Goal: Communication & Community: Answer question/provide support

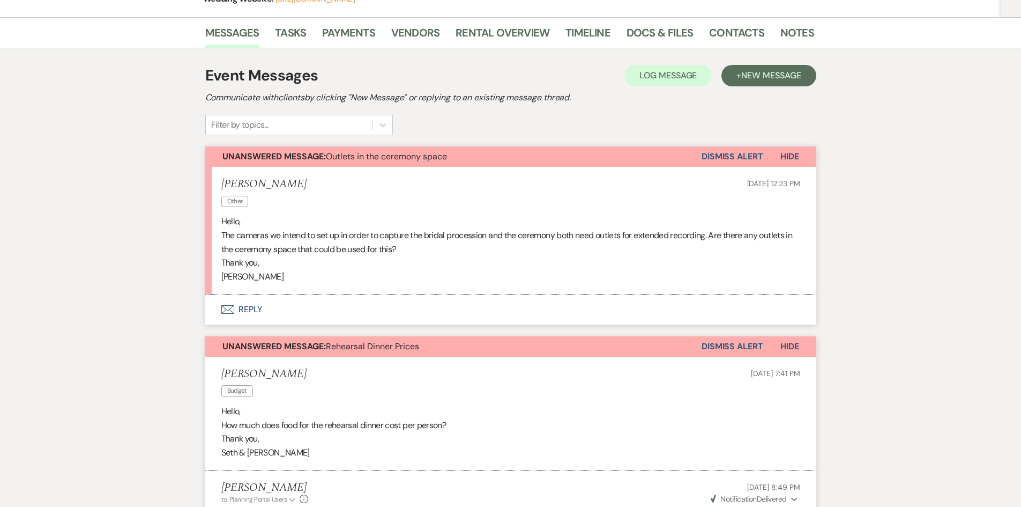
scroll to position [196, 0]
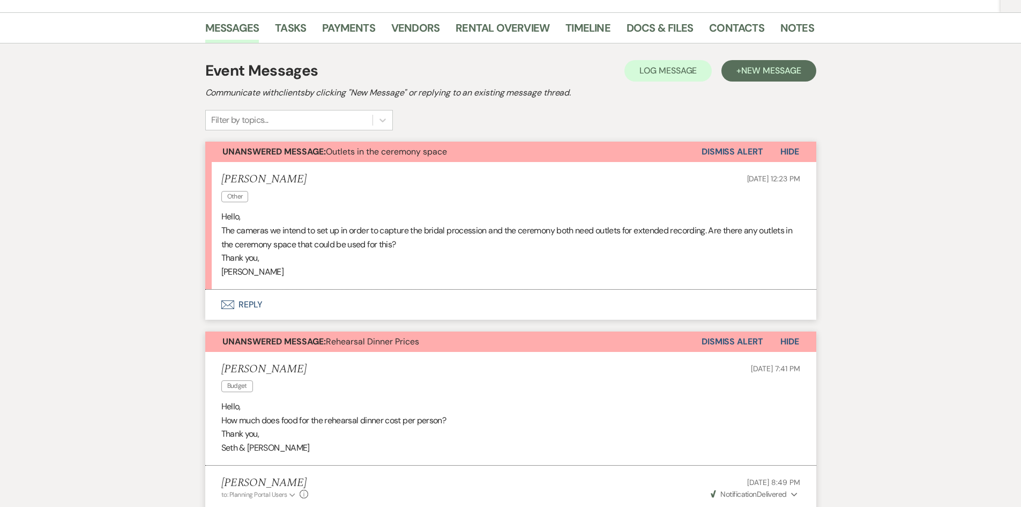
click at [265, 302] on button "Envelope Reply" at bounding box center [510, 304] width 611 height 30
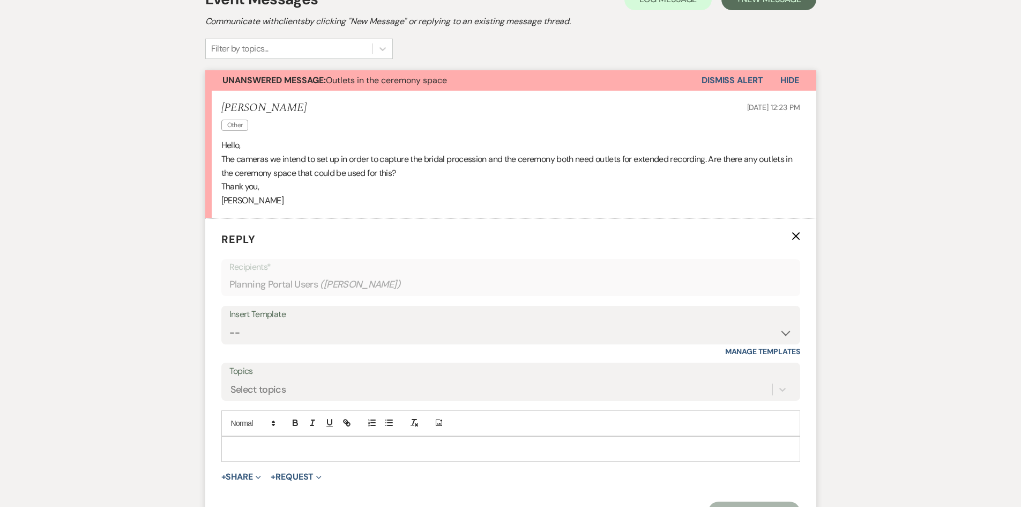
scroll to position [292, 0]
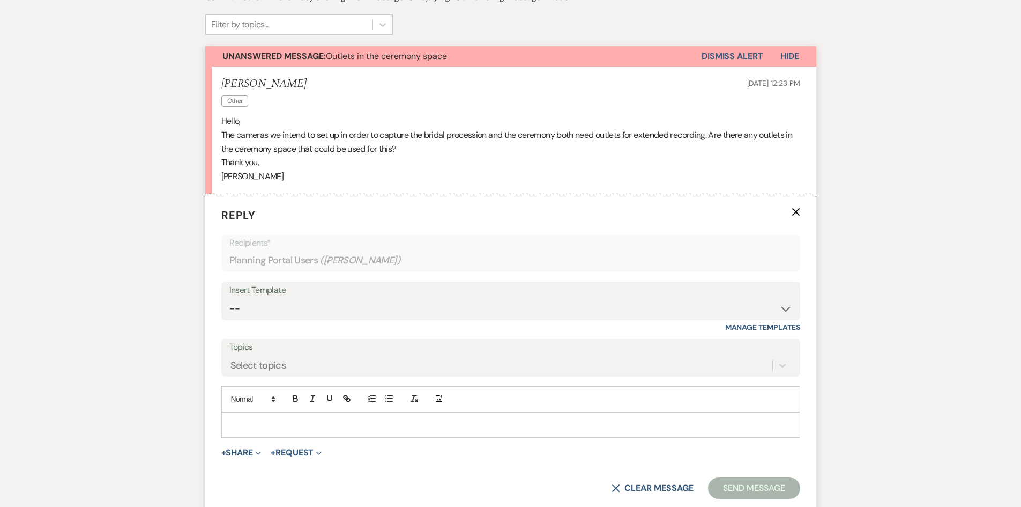
click at [240, 421] on p at bounding box center [511, 425] width 562 height 12
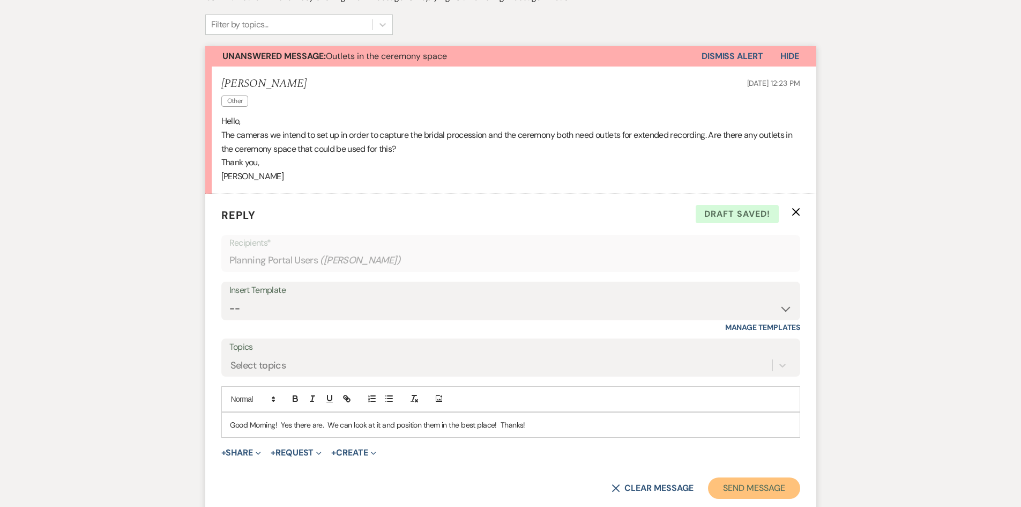
click at [764, 487] on button "Send Message" at bounding box center [754, 487] width 92 height 21
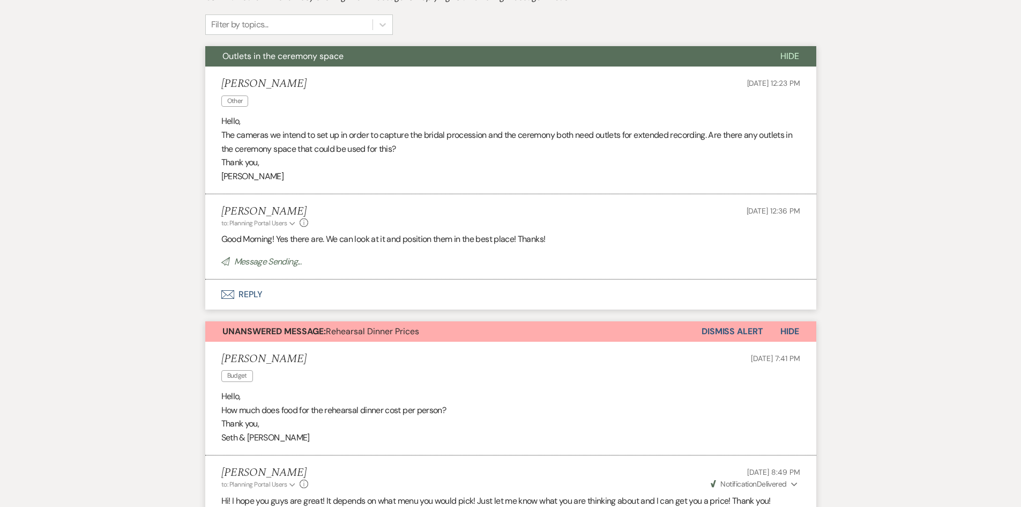
click at [733, 334] on button "Dismiss Alert" at bounding box center [733, 331] width 62 height 20
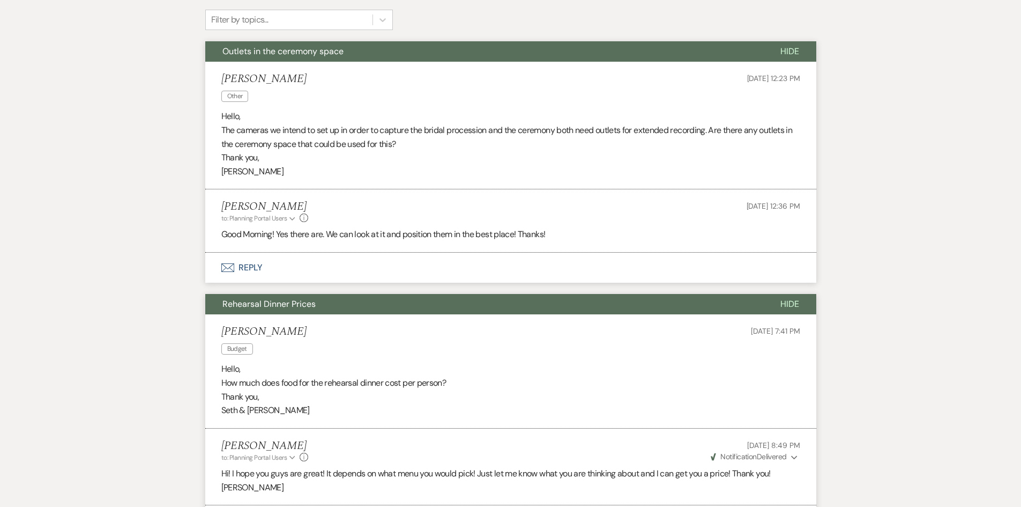
scroll to position [0, 0]
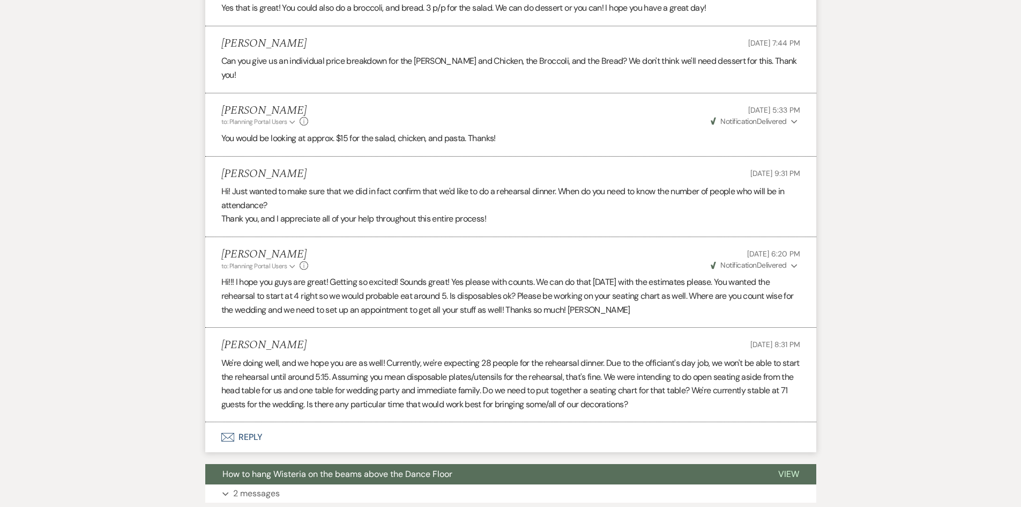
scroll to position [1043, 0]
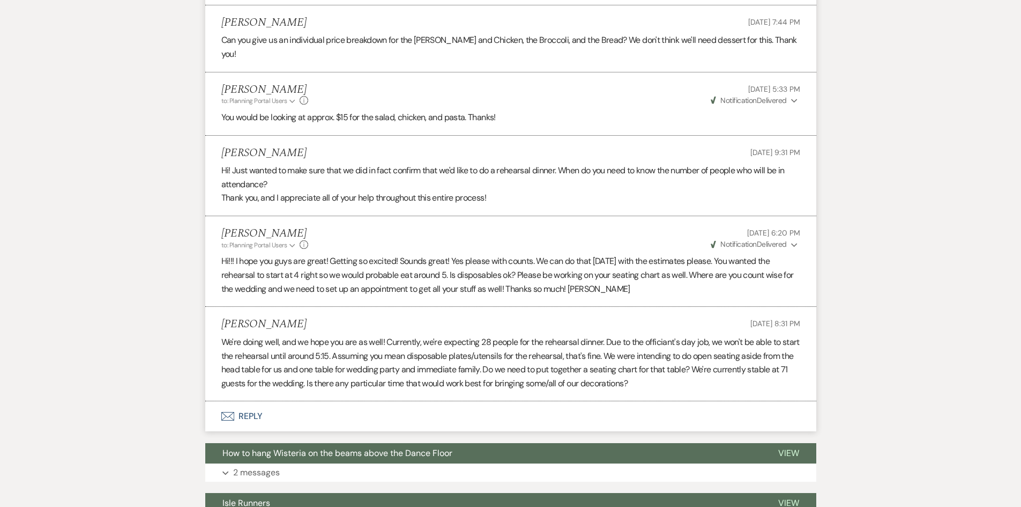
click at [247, 401] on button "Envelope Reply" at bounding box center [510, 416] width 611 height 30
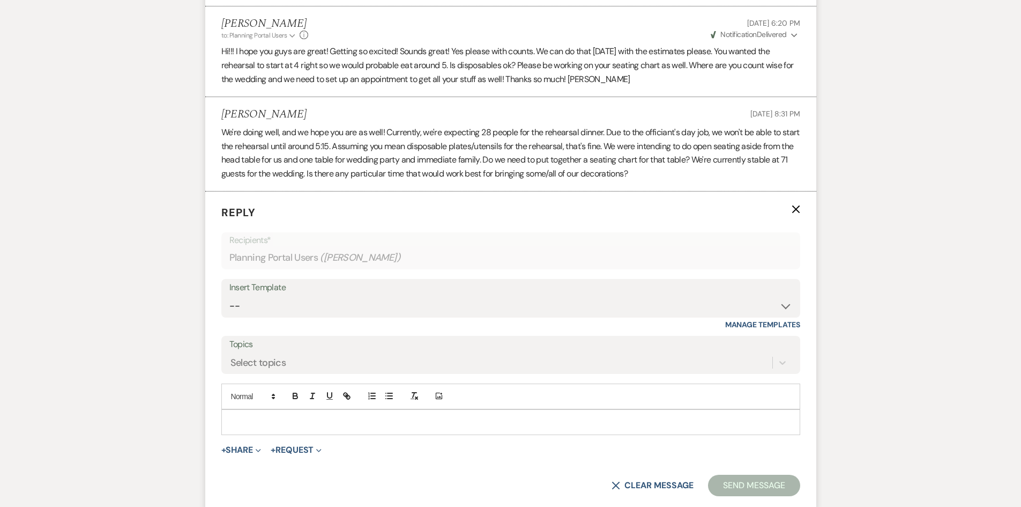
scroll to position [1233, 0]
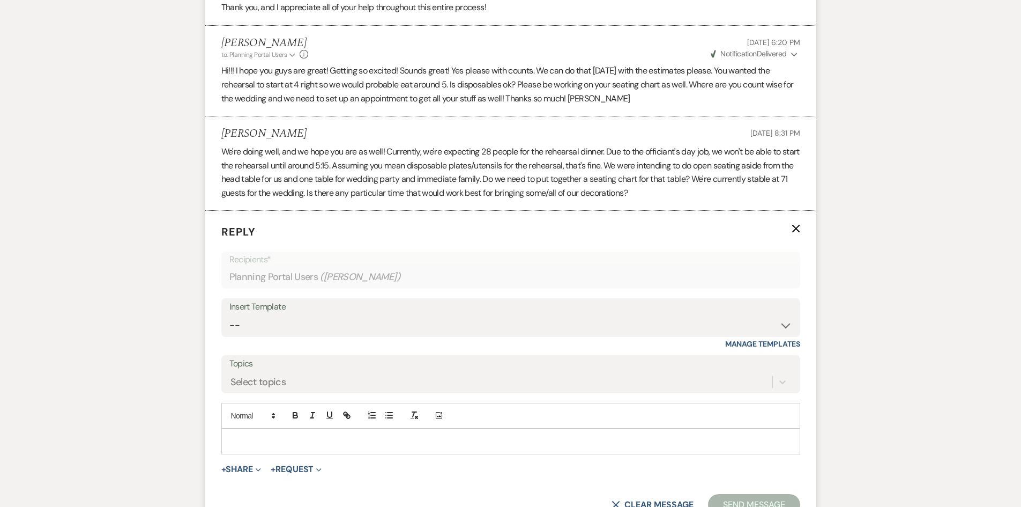
click at [321, 435] on p at bounding box center [511, 441] width 562 height 12
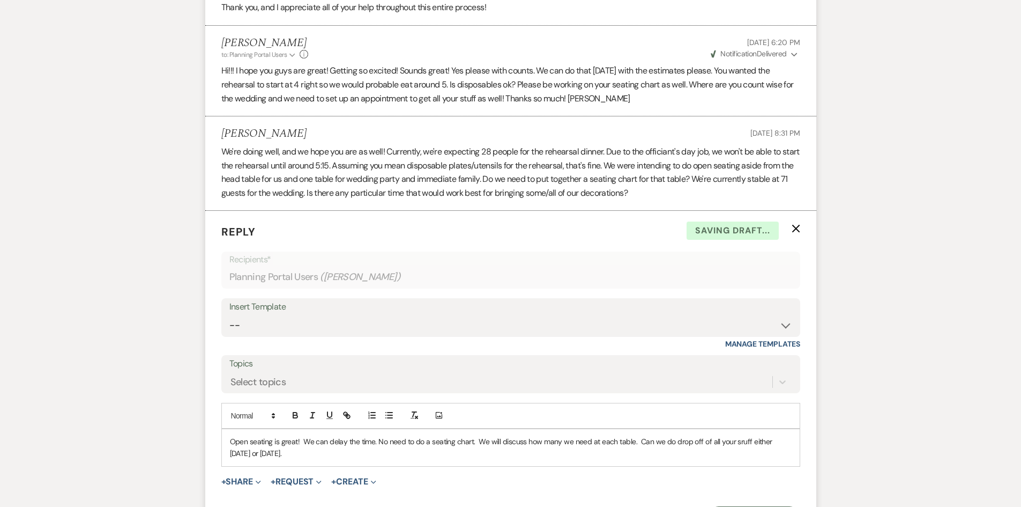
click at [737, 435] on p "Open seating is great! We can delay the time. No need to do a seating chart. We…" at bounding box center [511, 447] width 562 height 24
click at [301, 435] on p "Open seating is great! We can delay the time. No need to do a seating chart. We…" at bounding box center [511, 447] width 562 height 24
click at [374, 435] on p "Open seating is great! We can delay the time. No need to do a seating chart. We…" at bounding box center [511, 447] width 562 height 24
click at [668, 435] on p "Open seating is great! We can delay the time for rehersal. No need to do a seat…" at bounding box center [511, 447] width 562 height 24
click at [341, 435] on p "Open seating is great! We can delay the time for rehersal. No need to do a seat…" at bounding box center [511, 447] width 562 height 24
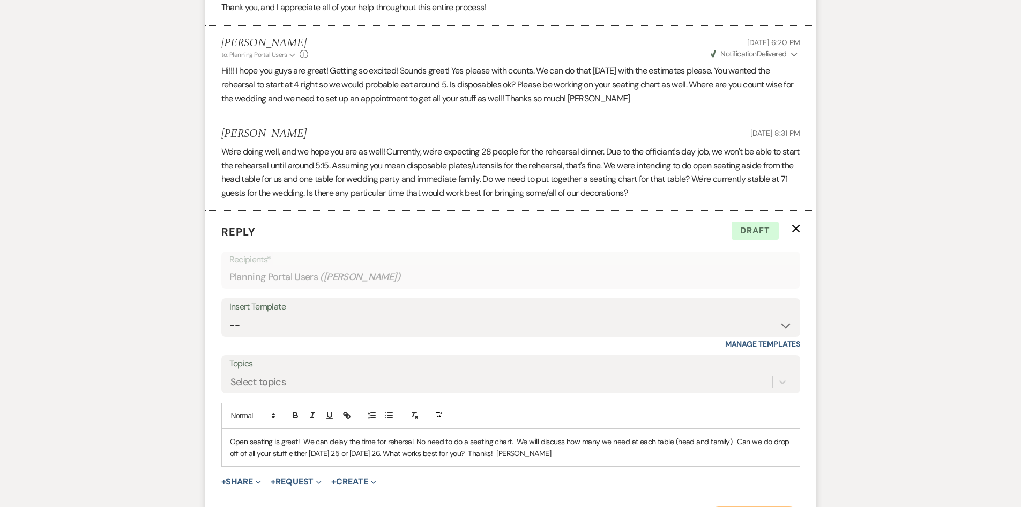
click at [761, 506] on button "Send Message" at bounding box center [754, 516] width 92 height 21
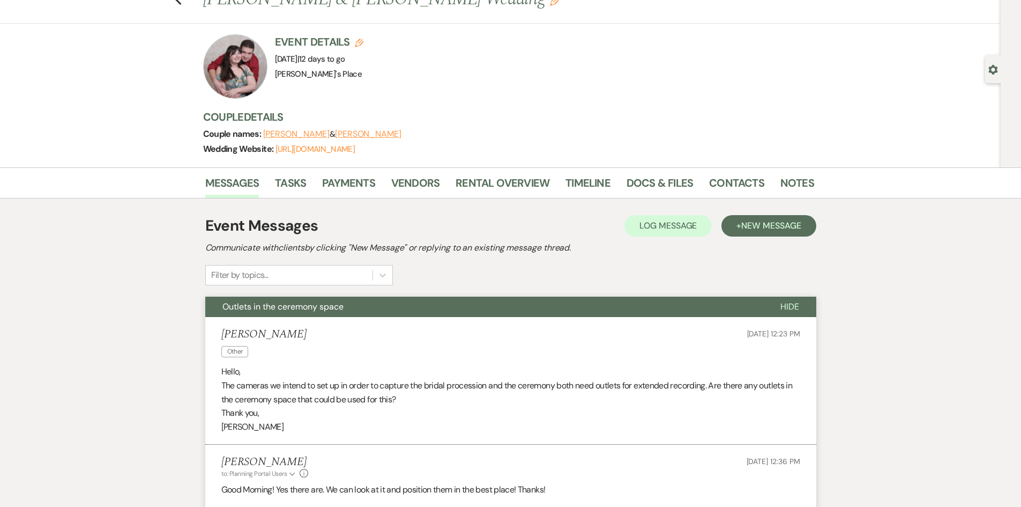
scroll to position [0, 0]
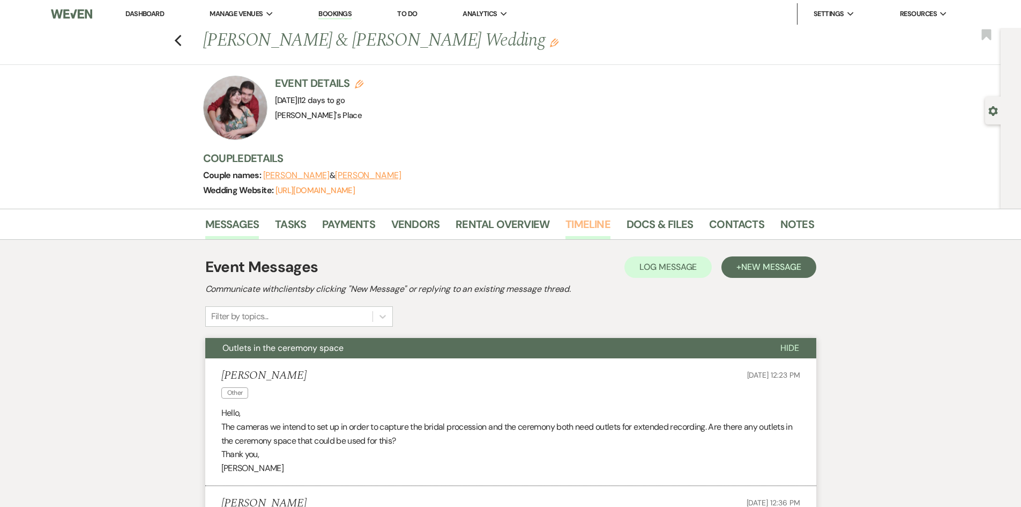
click at [601, 229] on link "Timeline" at bounding box center [587, 227] width 45 height 24
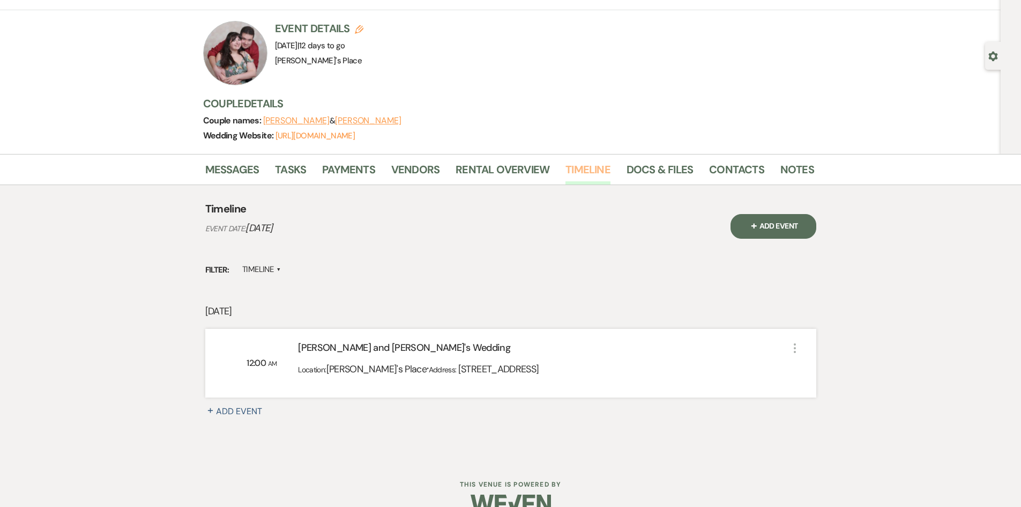
scroll to position [77, 0]
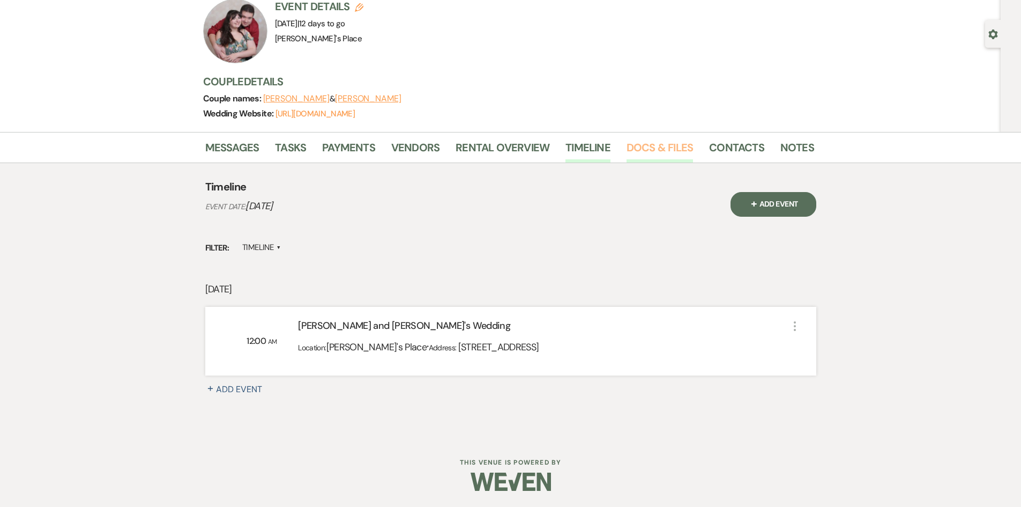
click at [664, 150] on link "Docs & Files" at bounding box center [660, 151] width 66 height 24
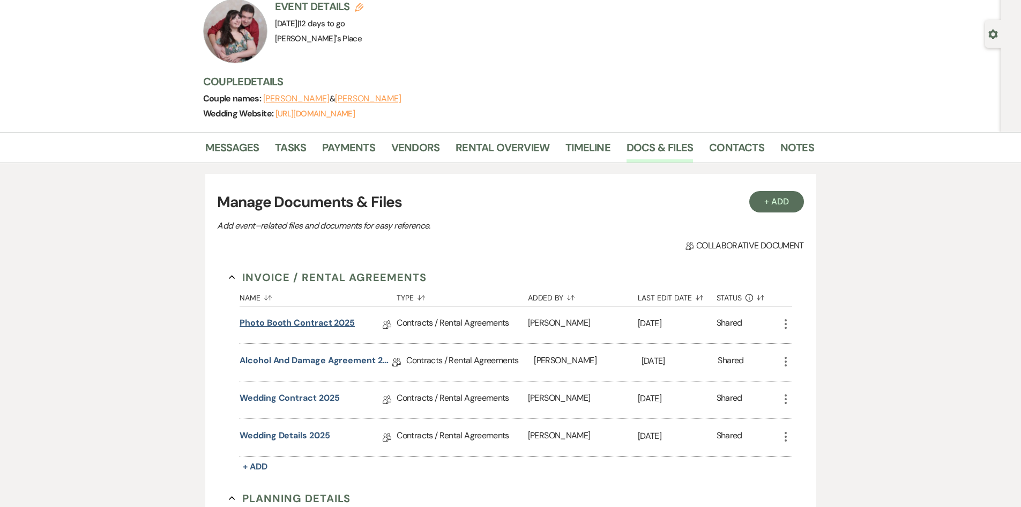
click at [282, 324] on link "Photo Booth Contract 2025" at bounding box center [297, 324] width 115 height 17
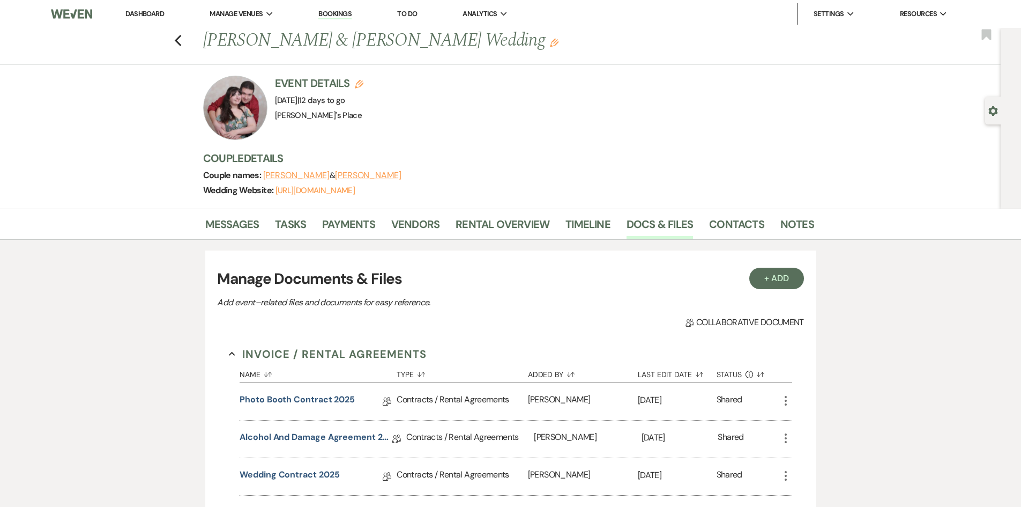
scroll to position [77, 0]
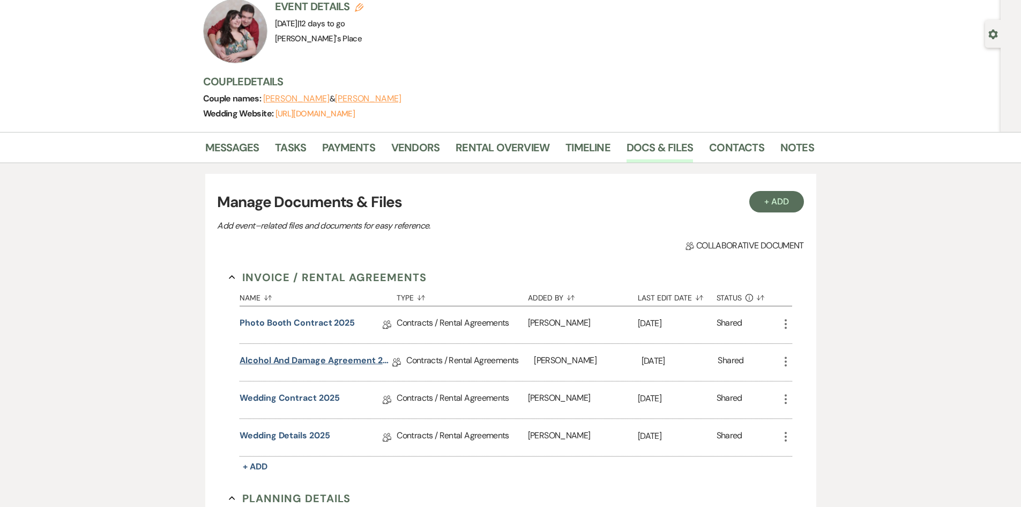
click at [317, 364] on link "Alcohol and Damage Agreement 2025" at bounding box center [316, 362] width 153 height 17
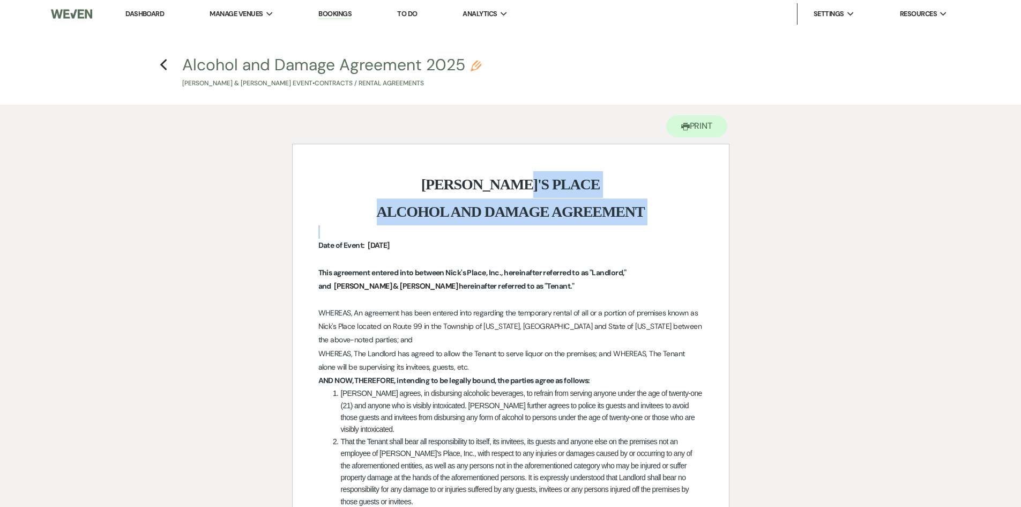
drag, startPoint x: 1020, startPoint y: 188, endPoint x: 1025, endPoint y: 239, distance: 51.2
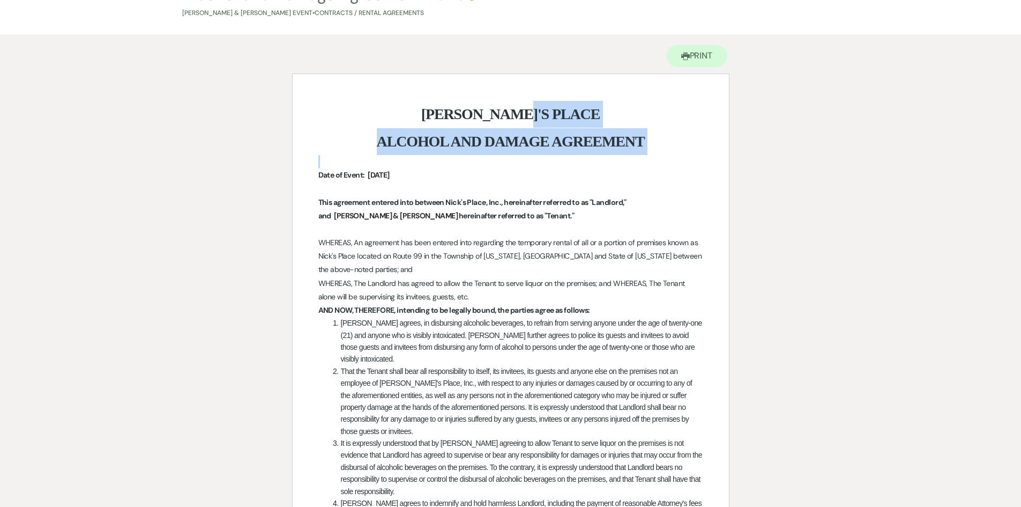
scroll to position [61, 0]
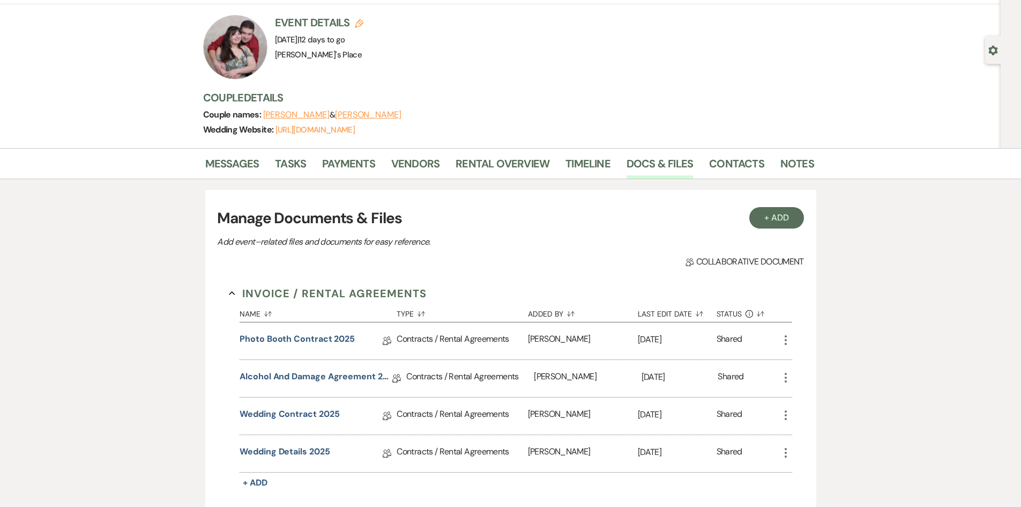
scroll to position [77, 0]
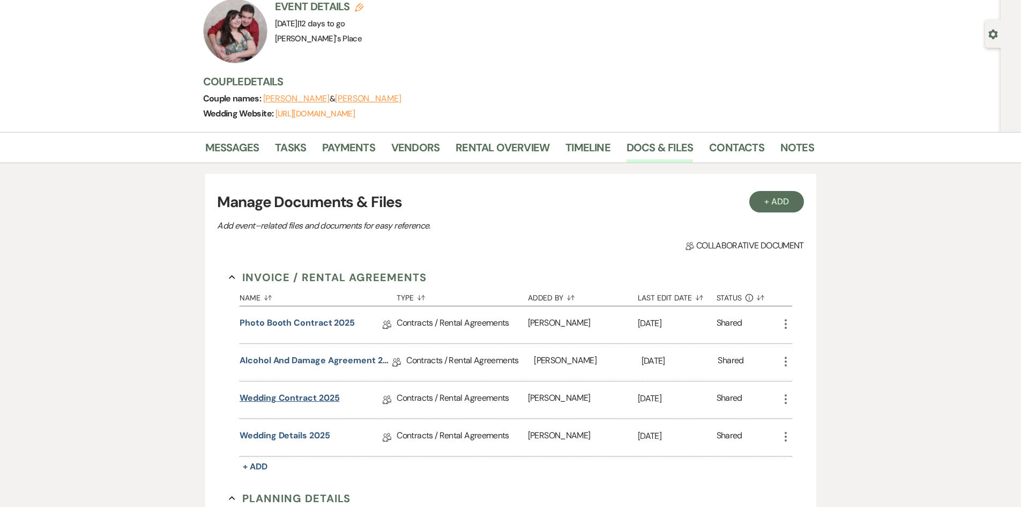
click at [317, 400] on link "Wedding Contract 2025" at bounding box center [290, 399] width 100 height 17
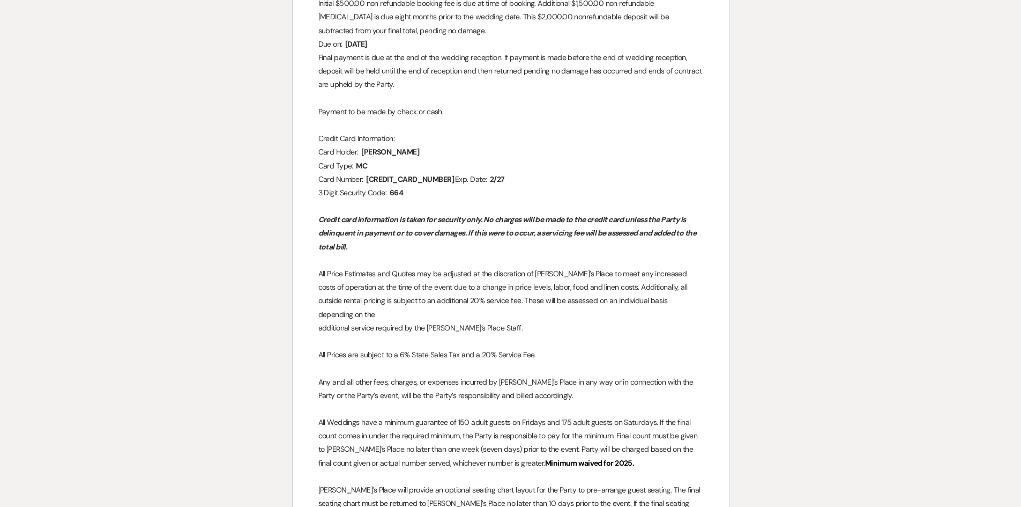
scroll to position [807, 0]
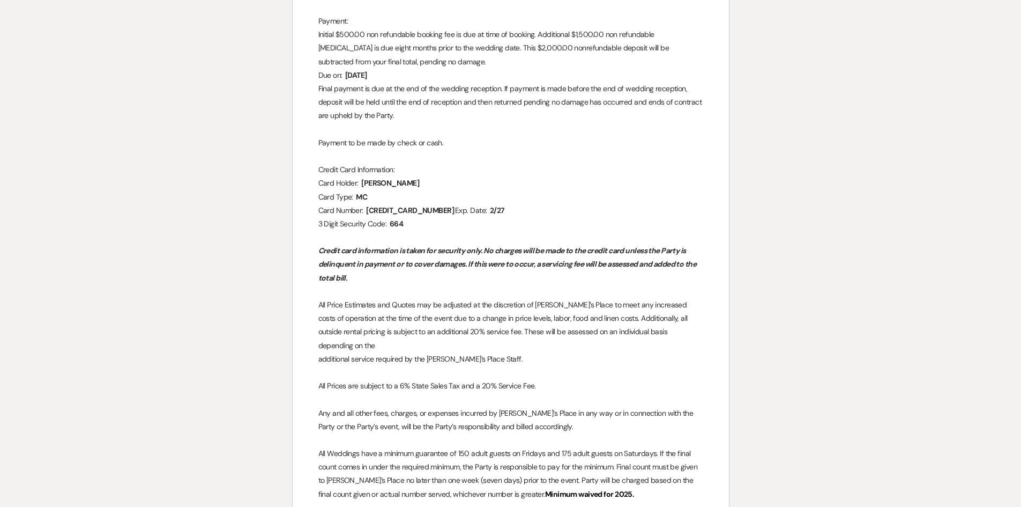
scroll to position [77, 0]
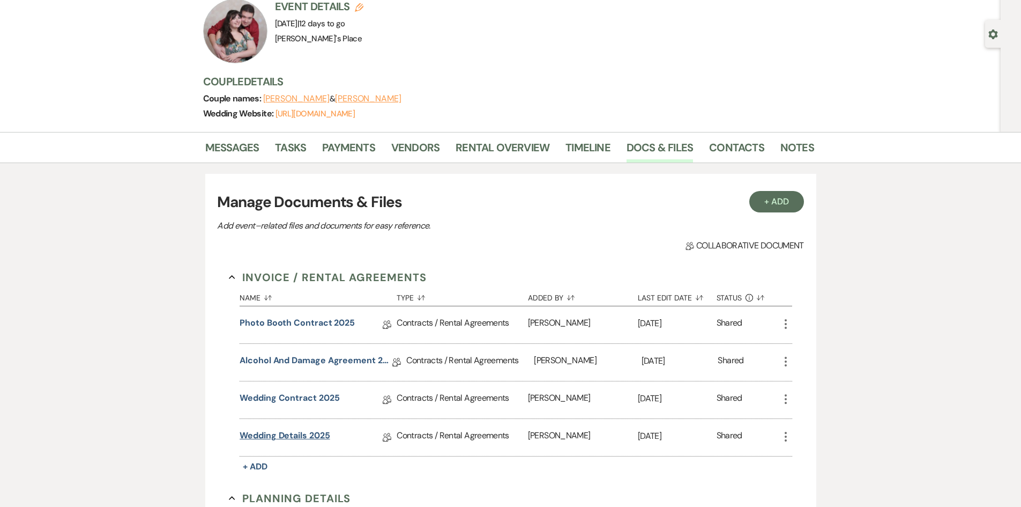
click at [310, 435] on link "Wedding Details 2025" at bounding box center [285, 437] width 90 height 17
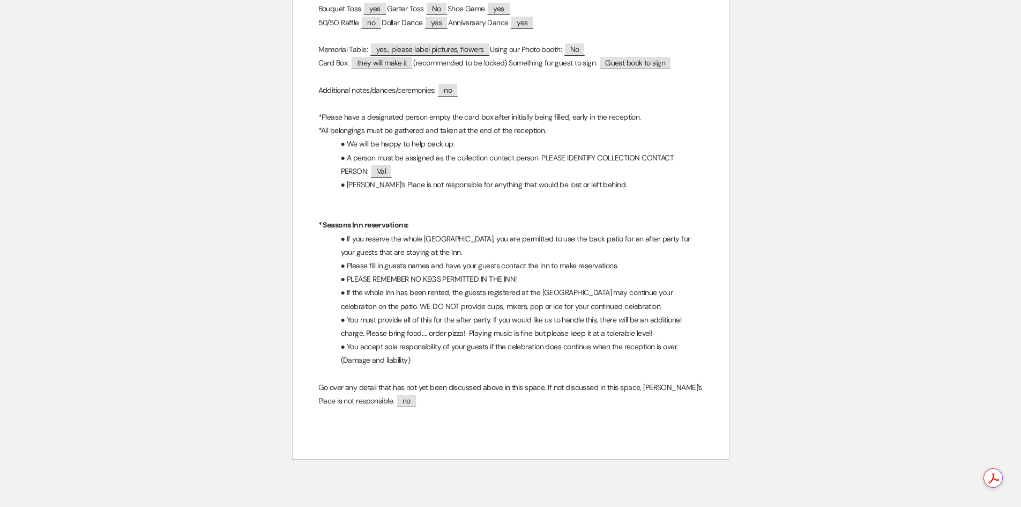
scroll to position [1446, 0]
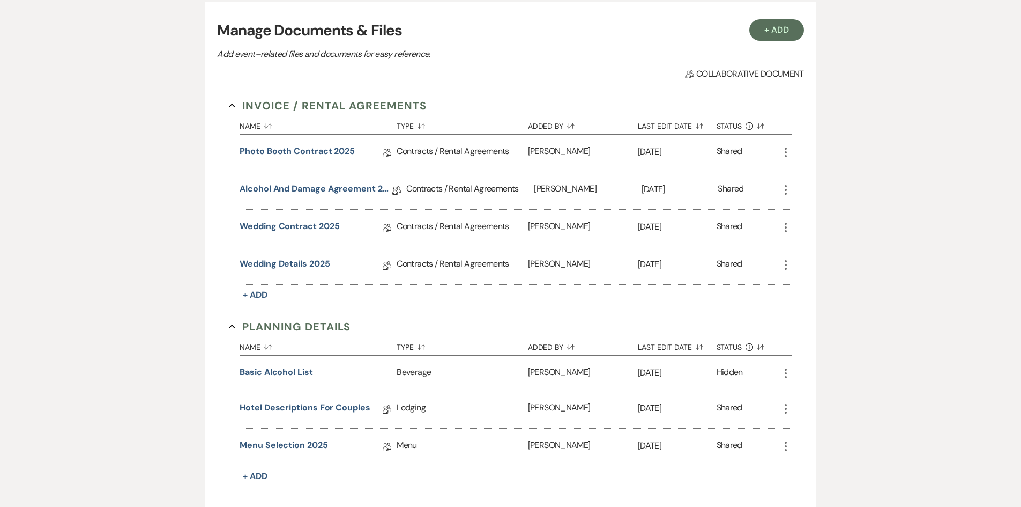
scroll to position [284, 0]
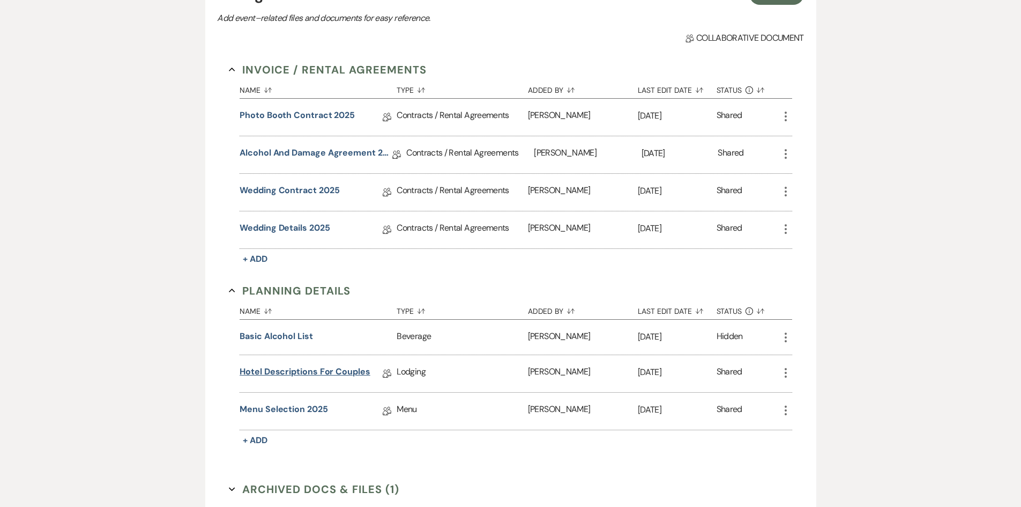
click at [304, 368] on link "Hotel Descriptions for Couples" at bounding box center [305, 373] width 131 height 17
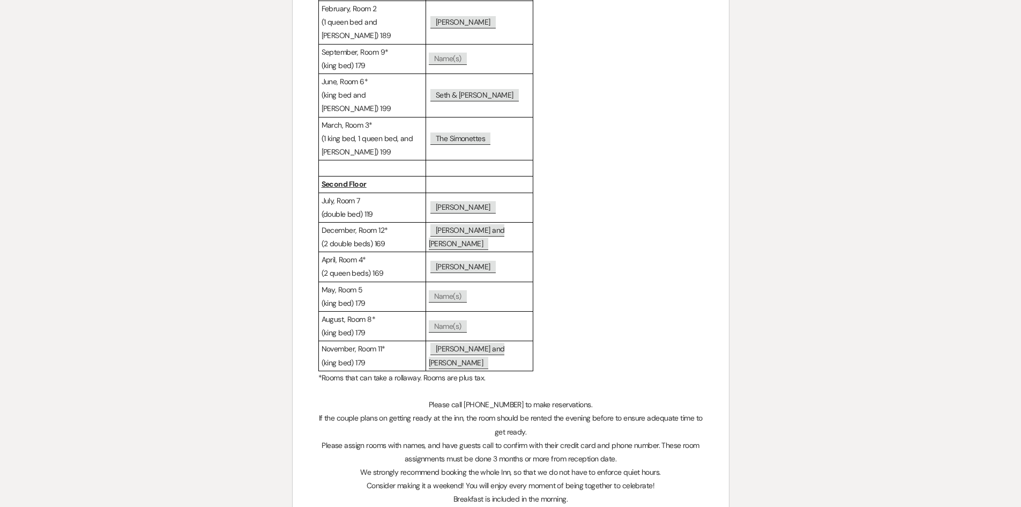
scroll to position [274, 0]
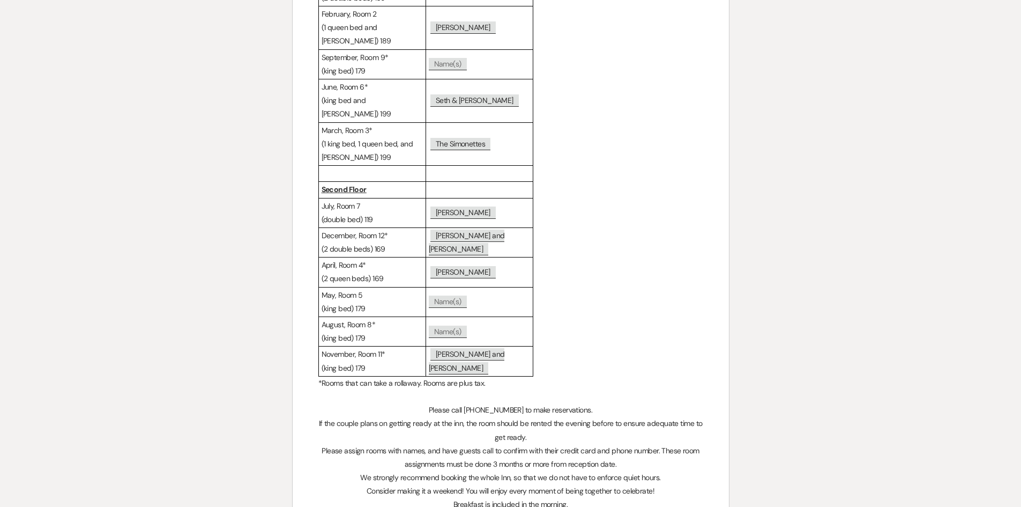
scroll to position [284, 0]
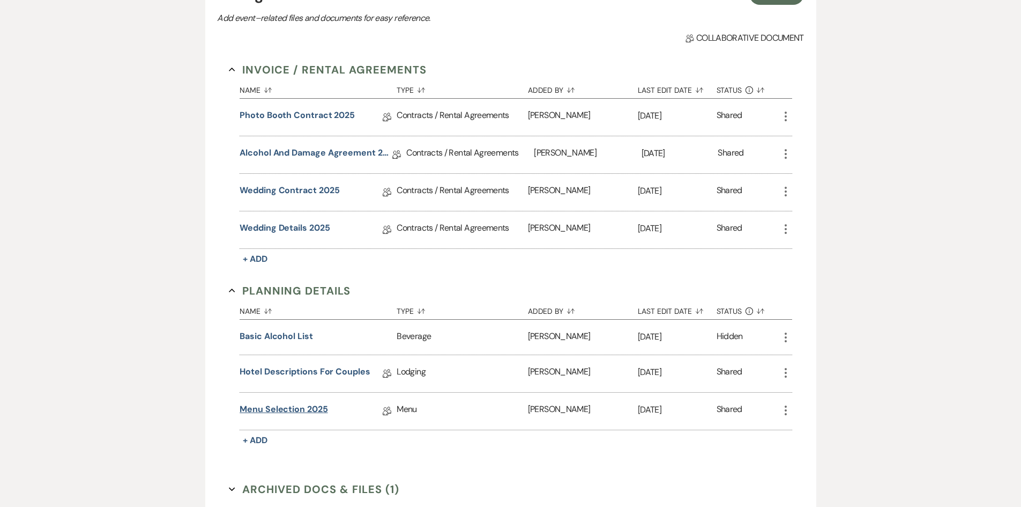
click at [293, 409] on link "Menu Selection 2025" at bounding box center [284, 411] width 88 height 17
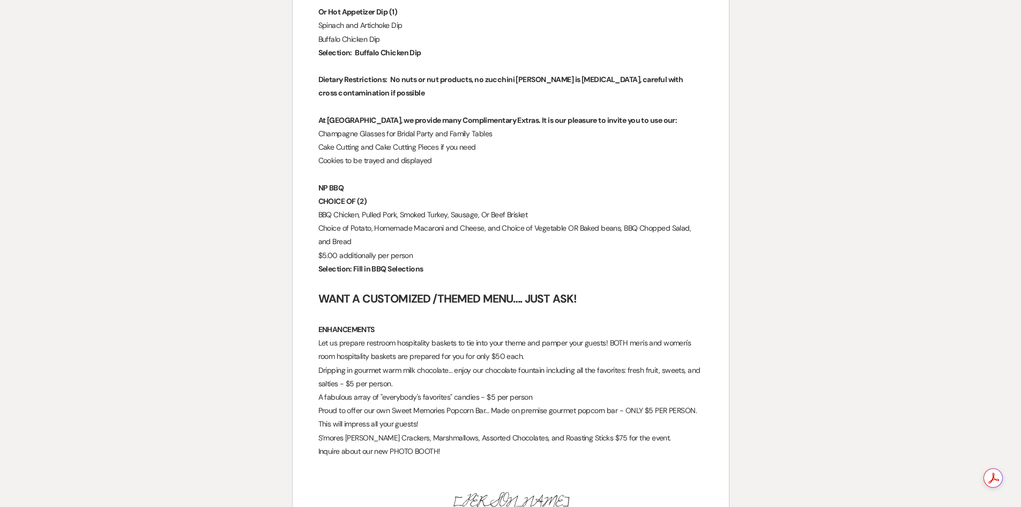
scroll to position [1267, 0]
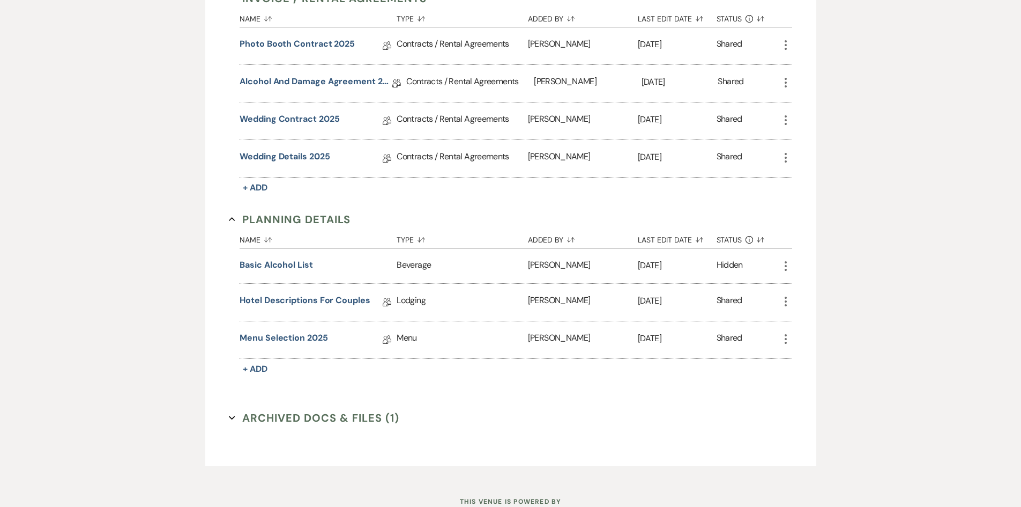
scroll to position [394, 0]
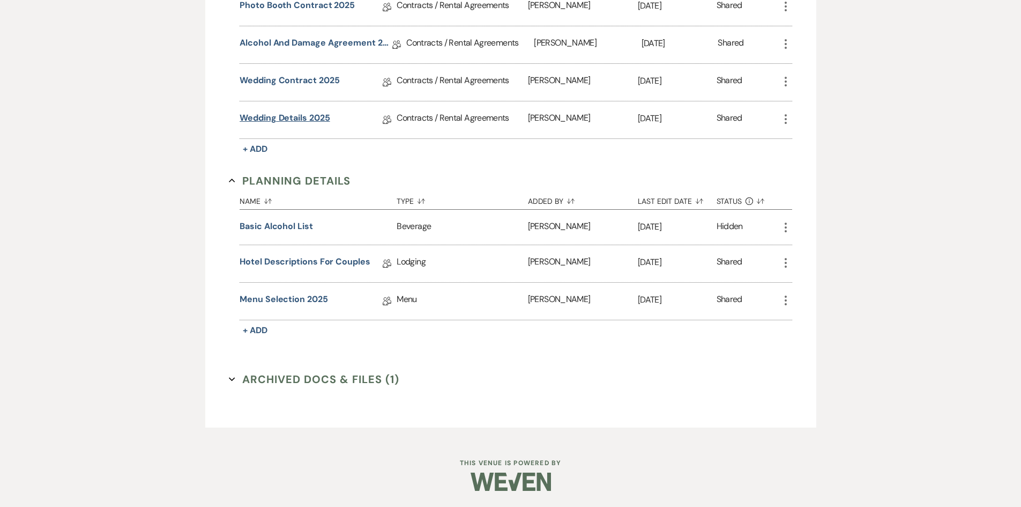
click at [297, 118] on link "Wedding Details 2025" at bounding box center [285, 119] width 90 height 17
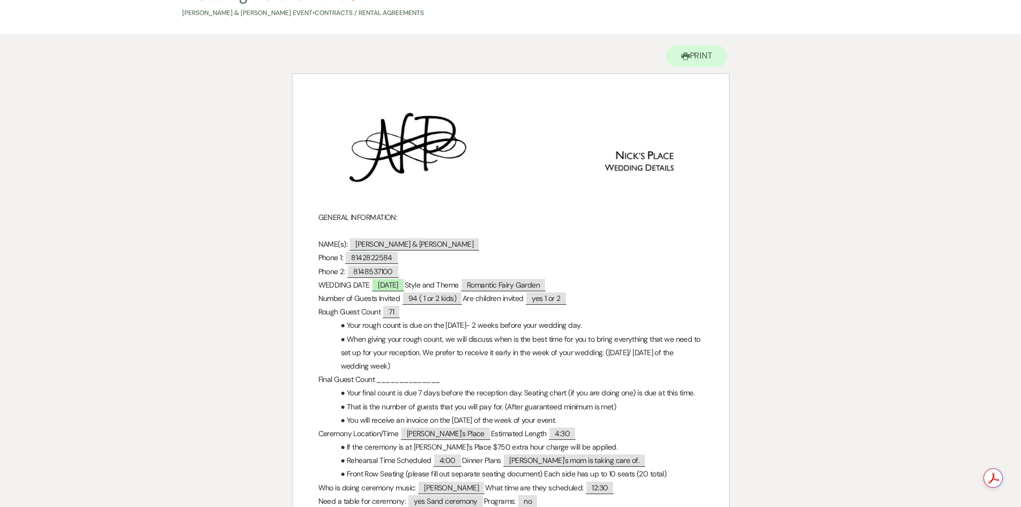
scroll to position [42, 0]
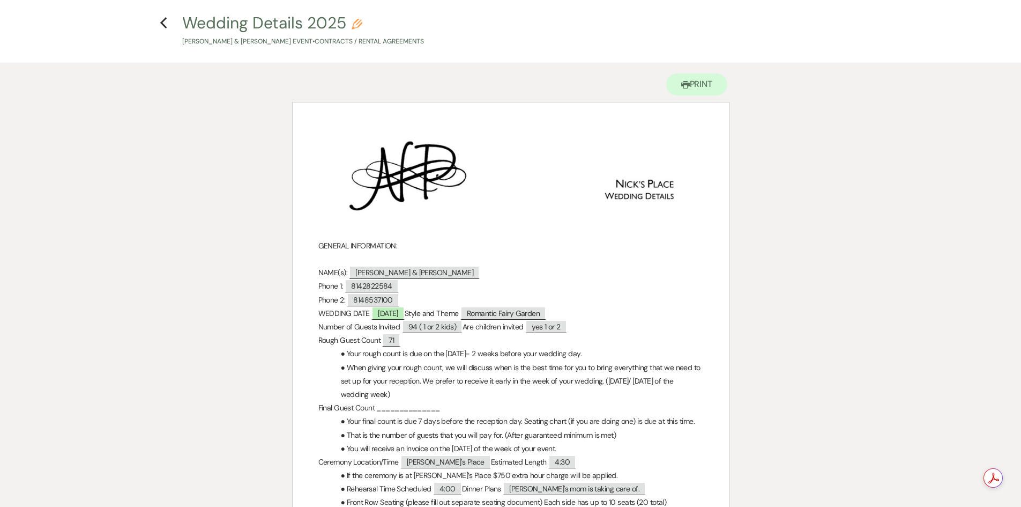
drag, startPoint x: 909, startPoint y: 240, endPoint x: 937, endPoint y: 173, distance: 72.8
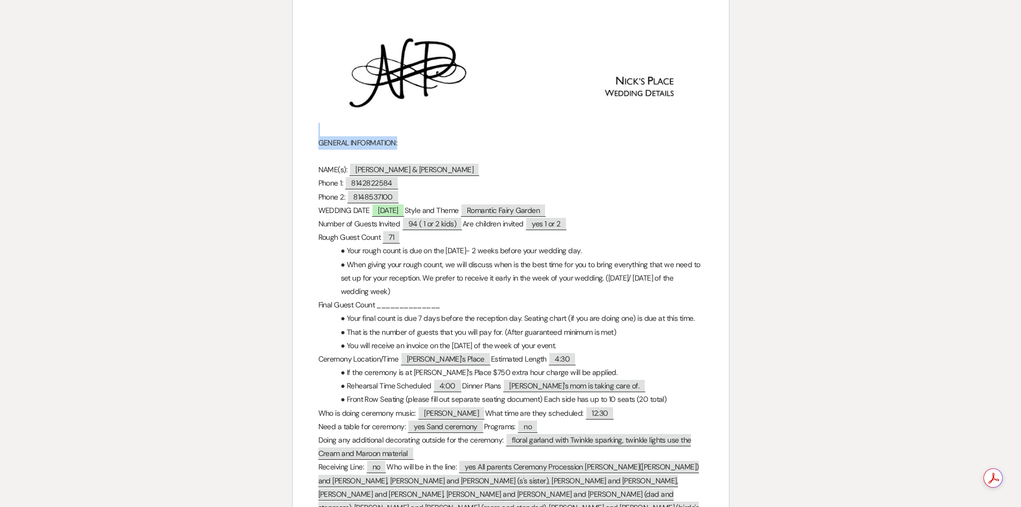
scroll to position [0, 0]
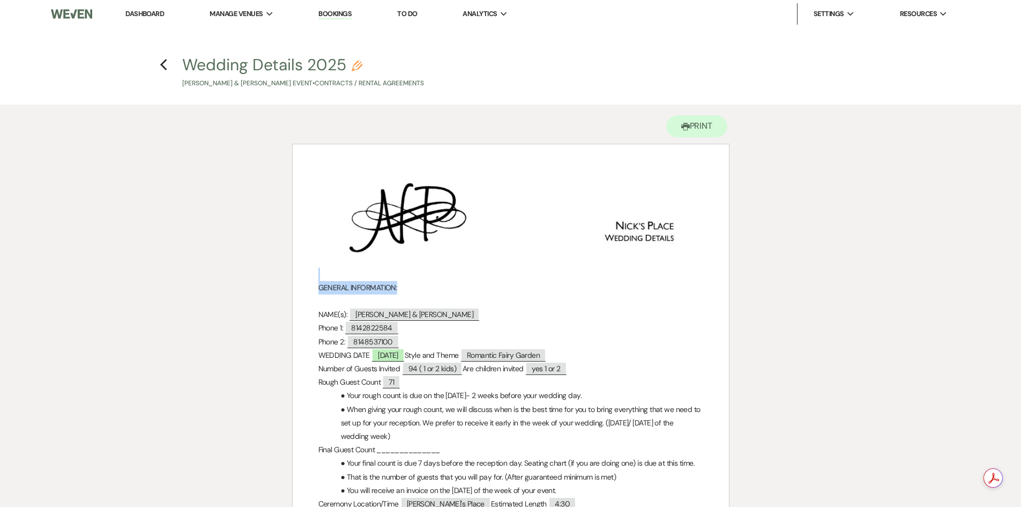
click at [347, 18] on link "Bookings" at bounding box center [334, 14] width 33 height 10
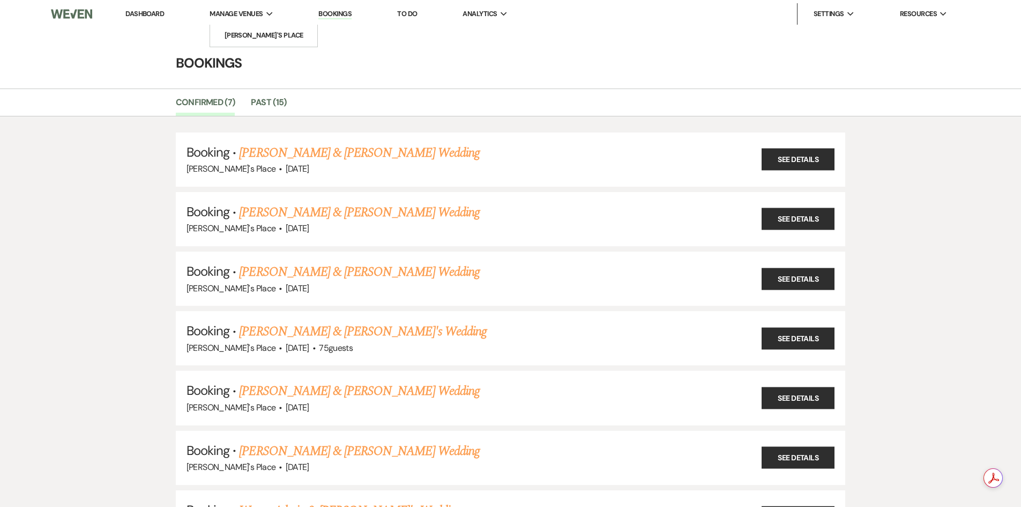
click at [244, 15] on span "Manage Venues" at bounding box center [236, 14] width 53 height 11
click at [330, 11] on link "Bookings" at bounding box center [334, 14] width 33 height 10
click at [140, 17] on link "Dashboard" at bounding box center [144, 13] width 39 height 9
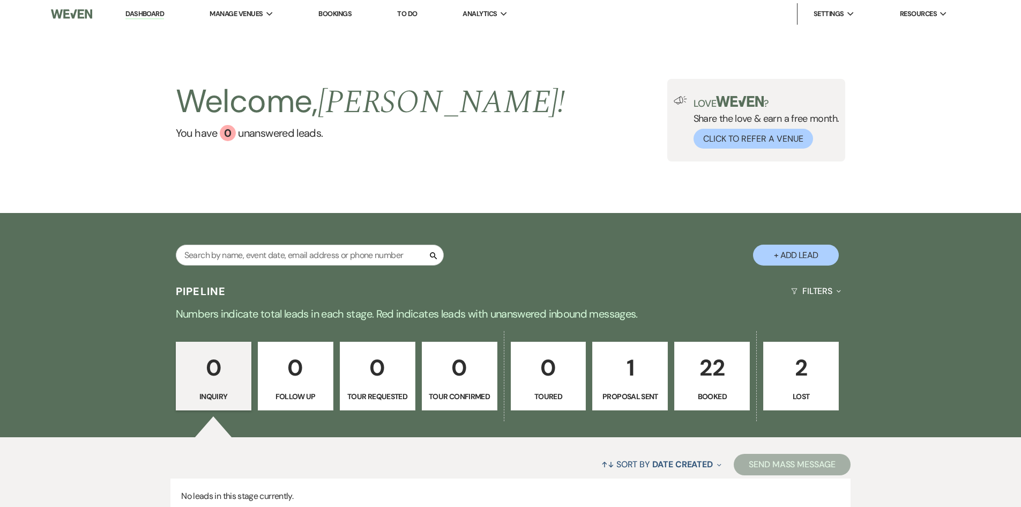
drag, startPoint x: 525, startPoint y: 130, endPoint x: 568, endPoint y: 120, distance: 44.1
click at [530, 130] on div "Welcome, [PERSON_NAME] ! You have 0 unanswered lead s . Love ? Share the love &…" at bounding box center [511, 120] width 772 height 83
click at [709, 375] on p "22" at bounding box center [712, 367] width 62 height 36
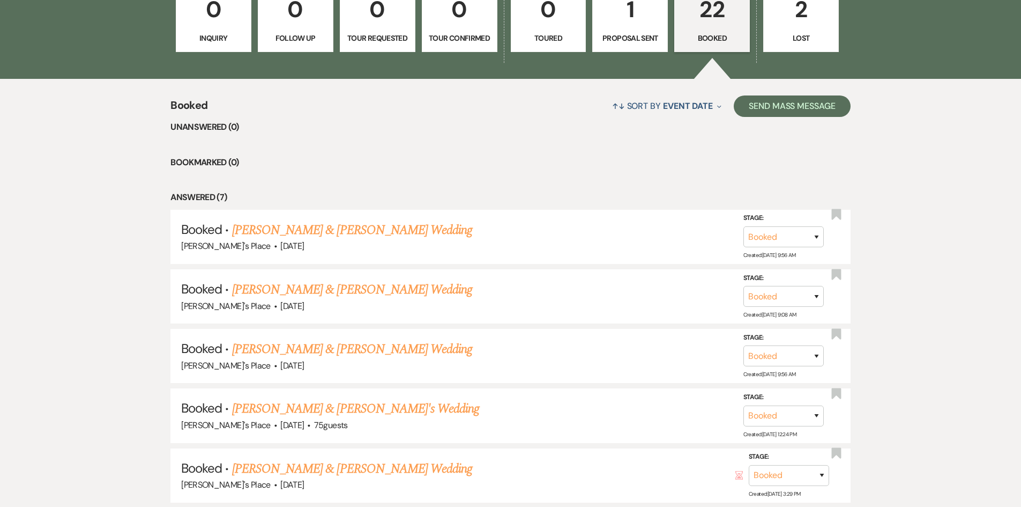
scroll to position [356, 0]
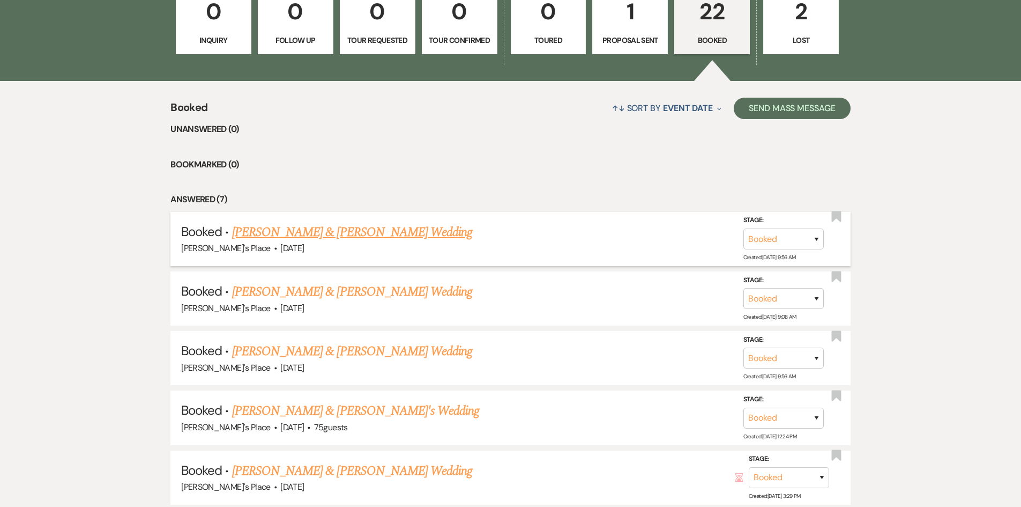
click at [347, 231] on link "[PERSON_NAME] & [PERSON_NAME] Wedding" at bounding box center [352, 231] width 240 height 19
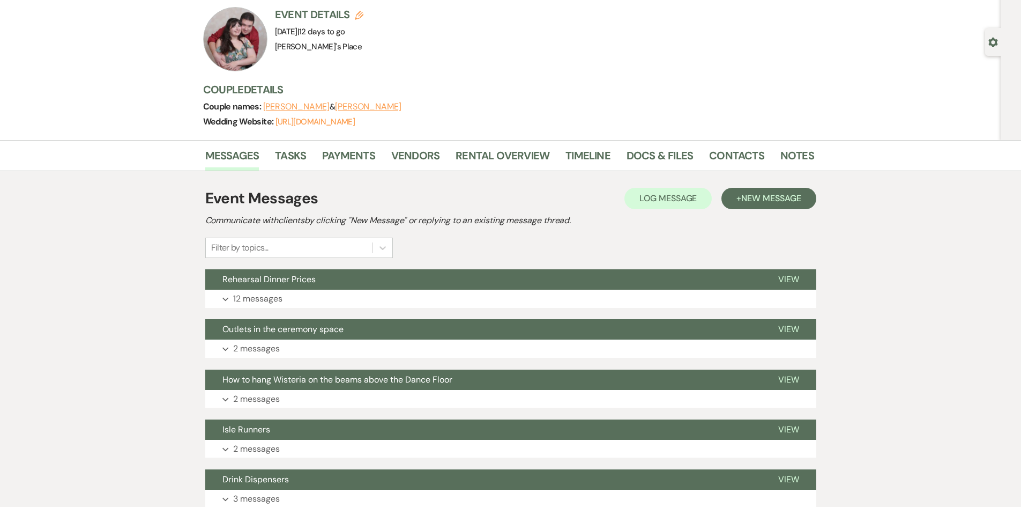
scroll to position [63, 0]
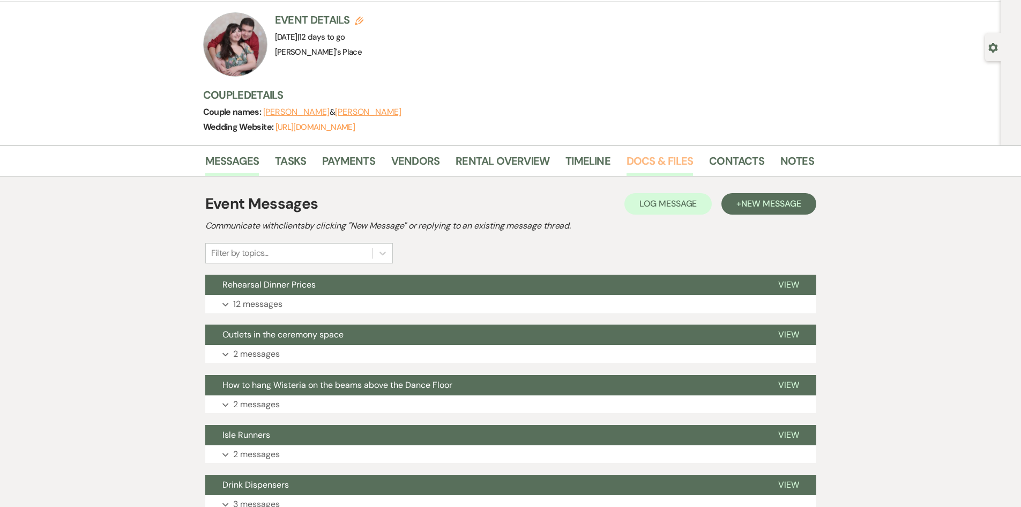
click at [678, 168] on link "Docs & Files" at bounding box center [660, 164] width 66 height 24
